Goal: Task Accomplishment & Management: Complete application form

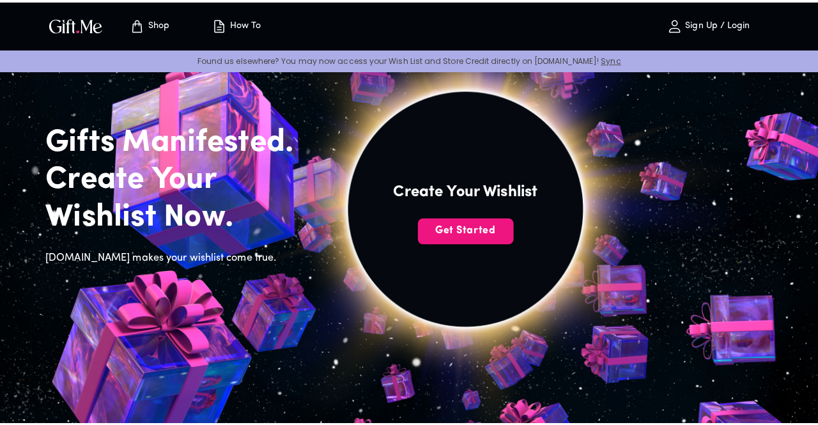
scroll to position [43, 0]
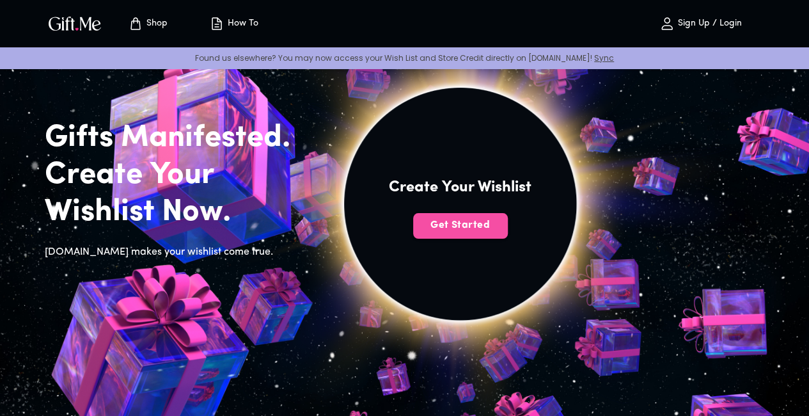
click at [504, 232] on span "Get Started" at bounding box center [460, 225] width 95 height 14
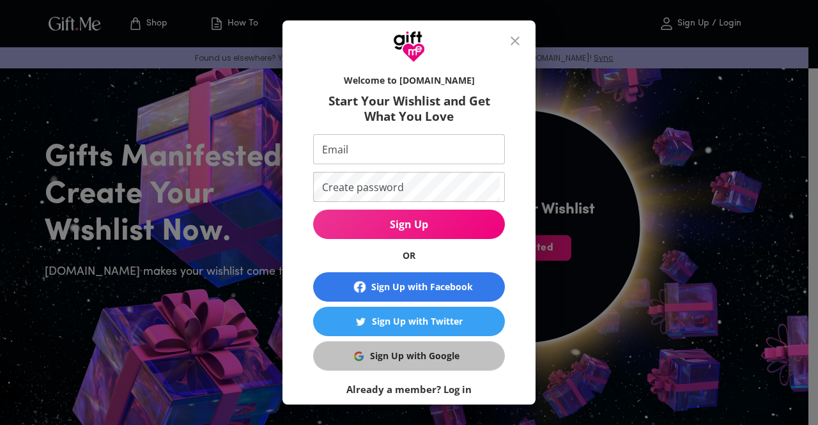
click at [408, 353] on div "Sign Up with Google" at bounding box center [415, 356] width 90 height 14
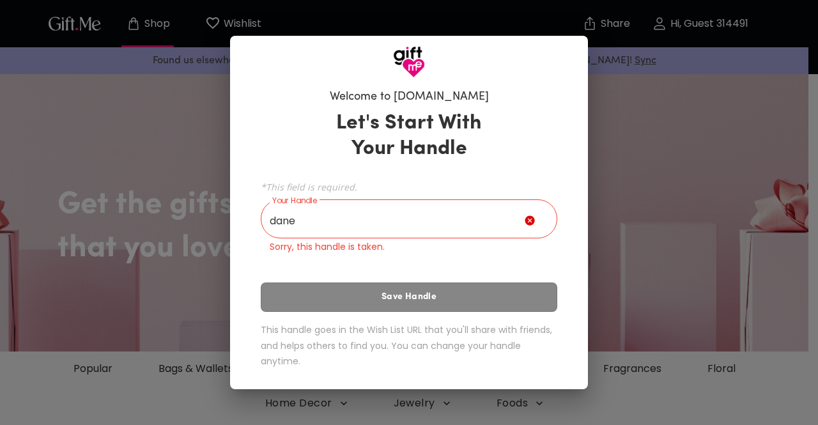
click at [431, 299] on div "Let's Start With Your Handle *This field is required. Your Handle dane Your Han…" at bounding box center [409, 242] width 297 height 274
click at [532, 221] on icon at bounding box center [530, 221] width 10 height 10
click at [531, 221] on icon at bounding box center [530, 221] width 10 height 10
click at [454, 213] on input "dane" at bounding box center [393, 221] width 264 height 36
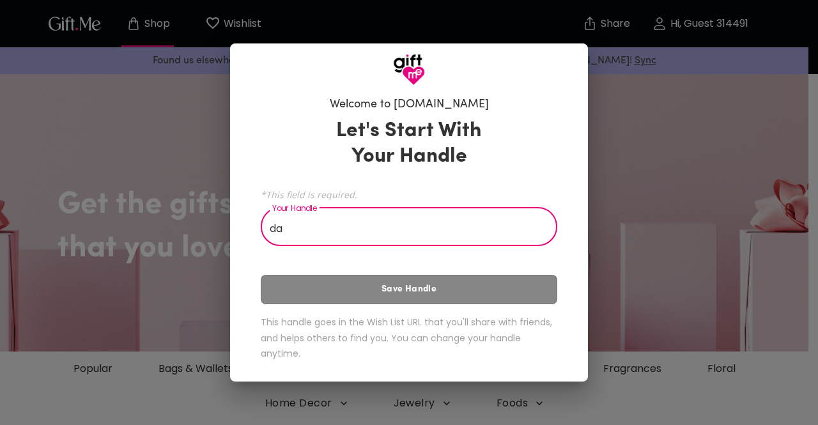
type input "d"
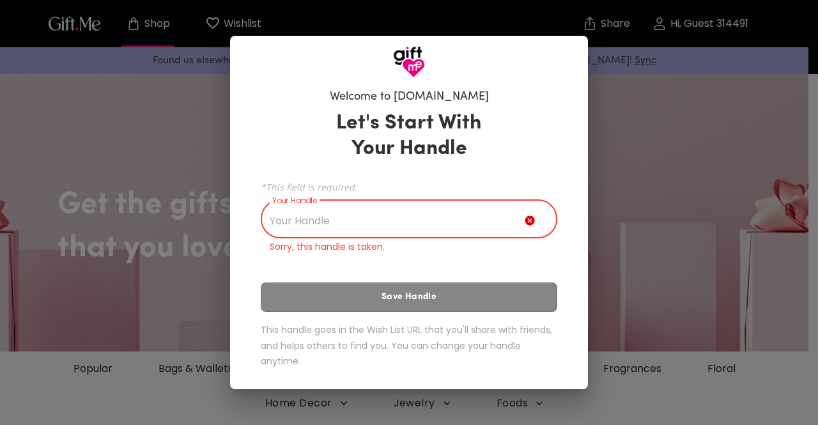
click at [454, 213] on input "Your Handle" at bounding box center [393, 221] width 264 height 36
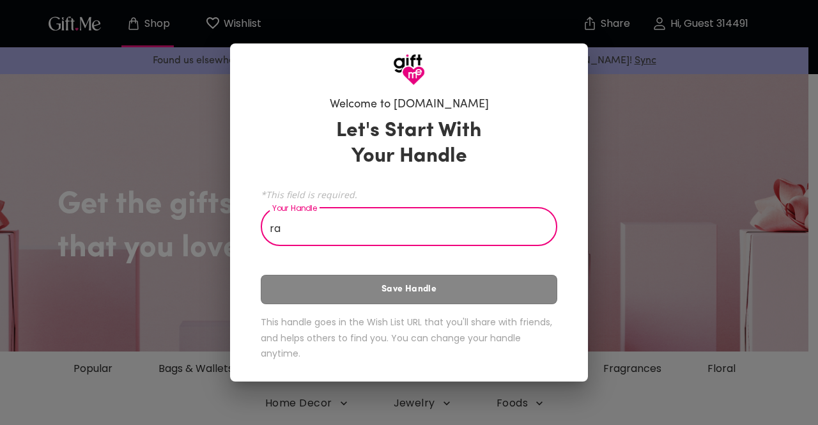
type input "r"
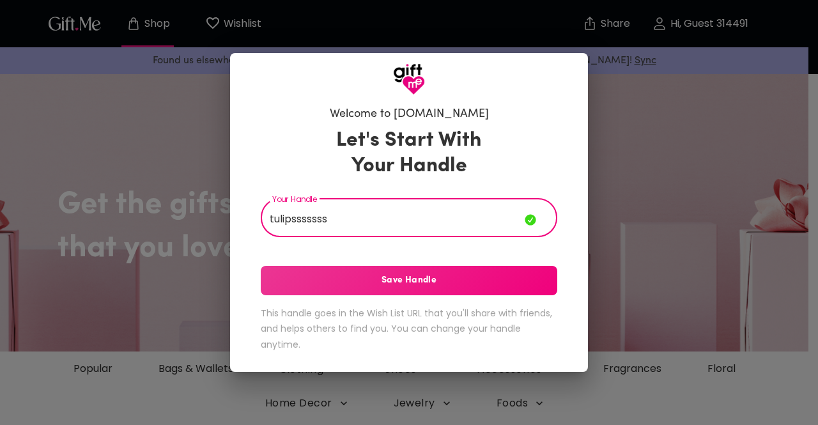
type input "tulipsssssss"
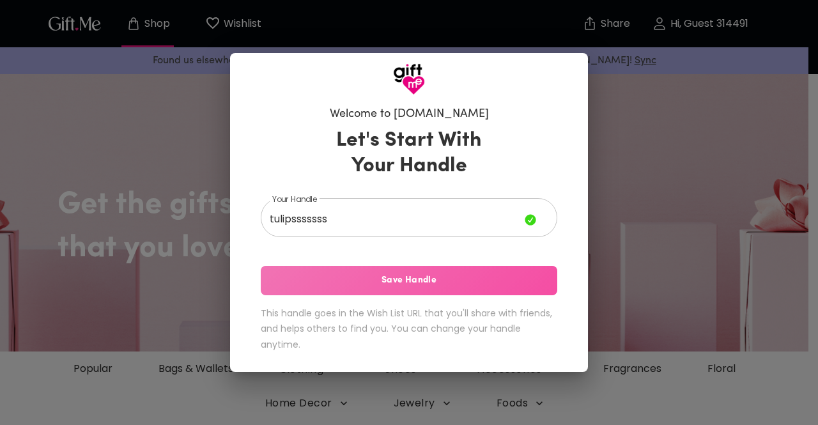
click at [453, 284] on span "Save Handle" at bounding box center [409, 281] width 297 height 14
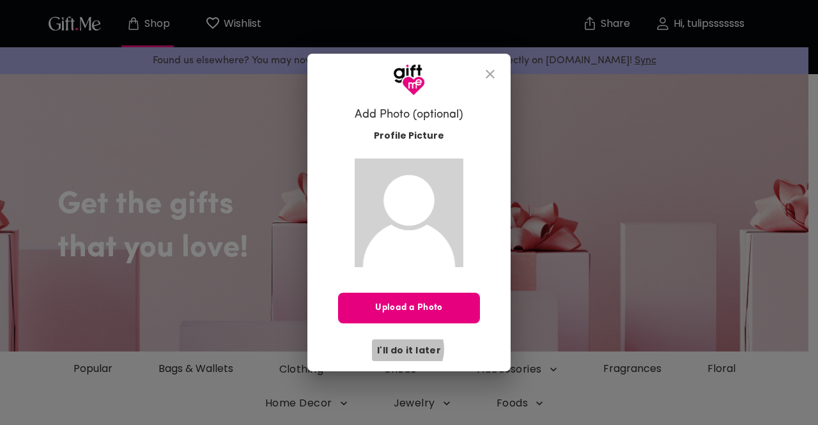
click at [403, 349] on span "I'll do it later" at bounding box center [409, 350] width 64 height 14
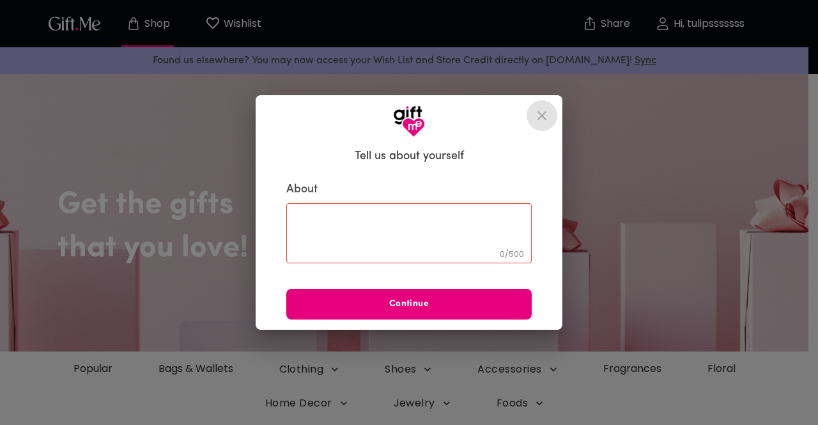
click at [540, 108] on icon "close" at bounding box center [541, 115] width 15 height 15
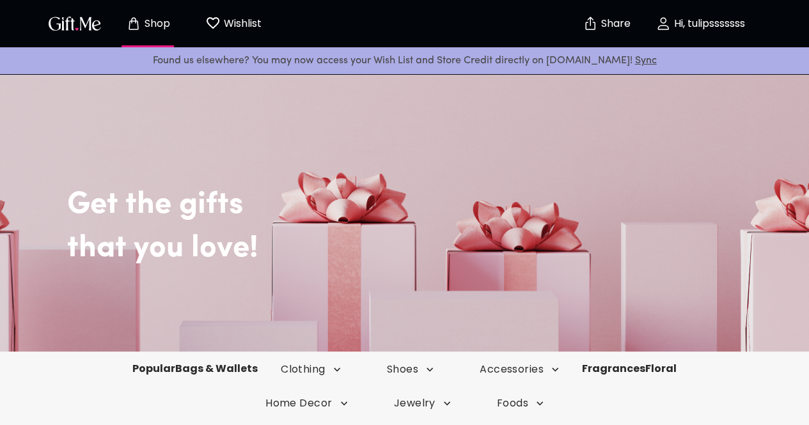
click at [234, 22] on p "Wishlist" at bounding box center [241, 23] width 41 height 17
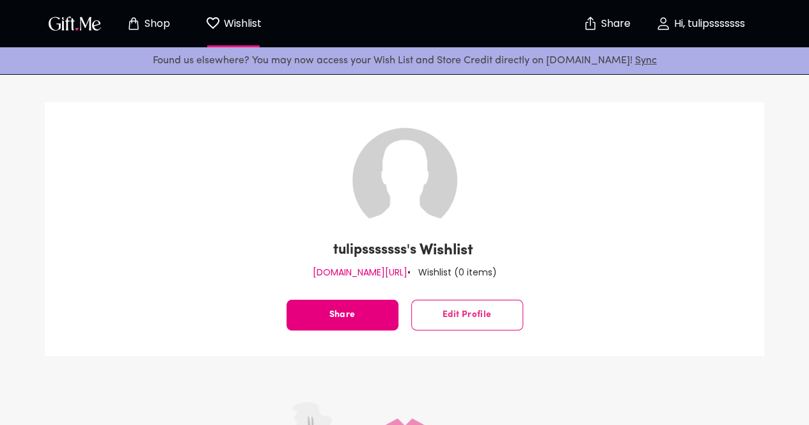
click at [75, 16] on img "button" at bounding box center [75, 23] width 58 height 19
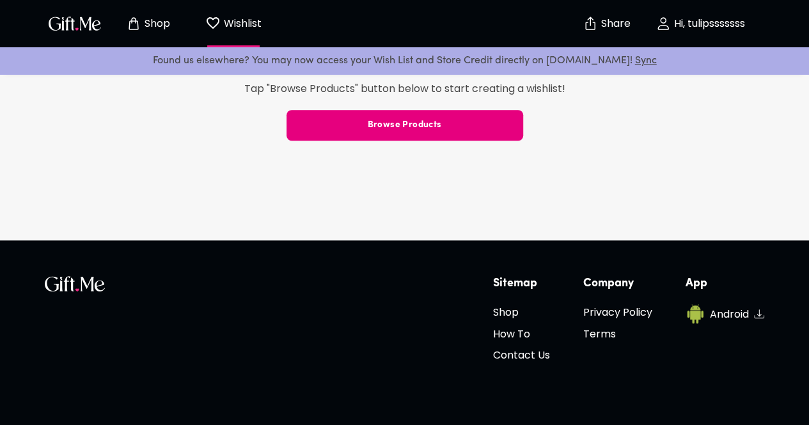
scroll to position [538, 0]
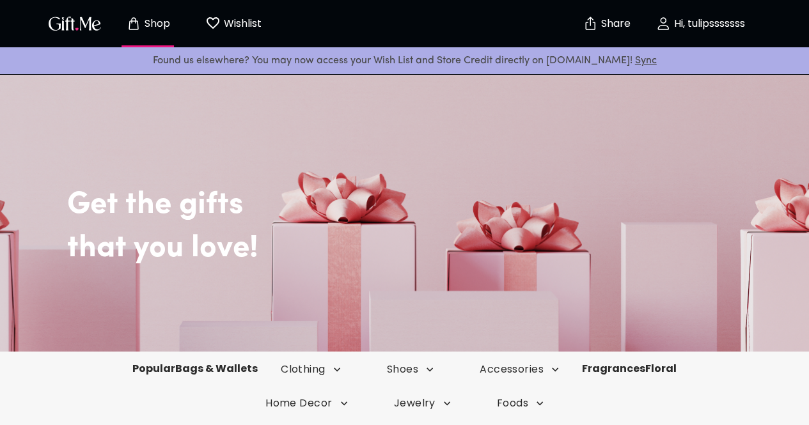
click at [64, 26] on img "button" at bounding box center [75, 23] width 58 height 19
